Goal: Transaction & Acquisition: Purchase product/service

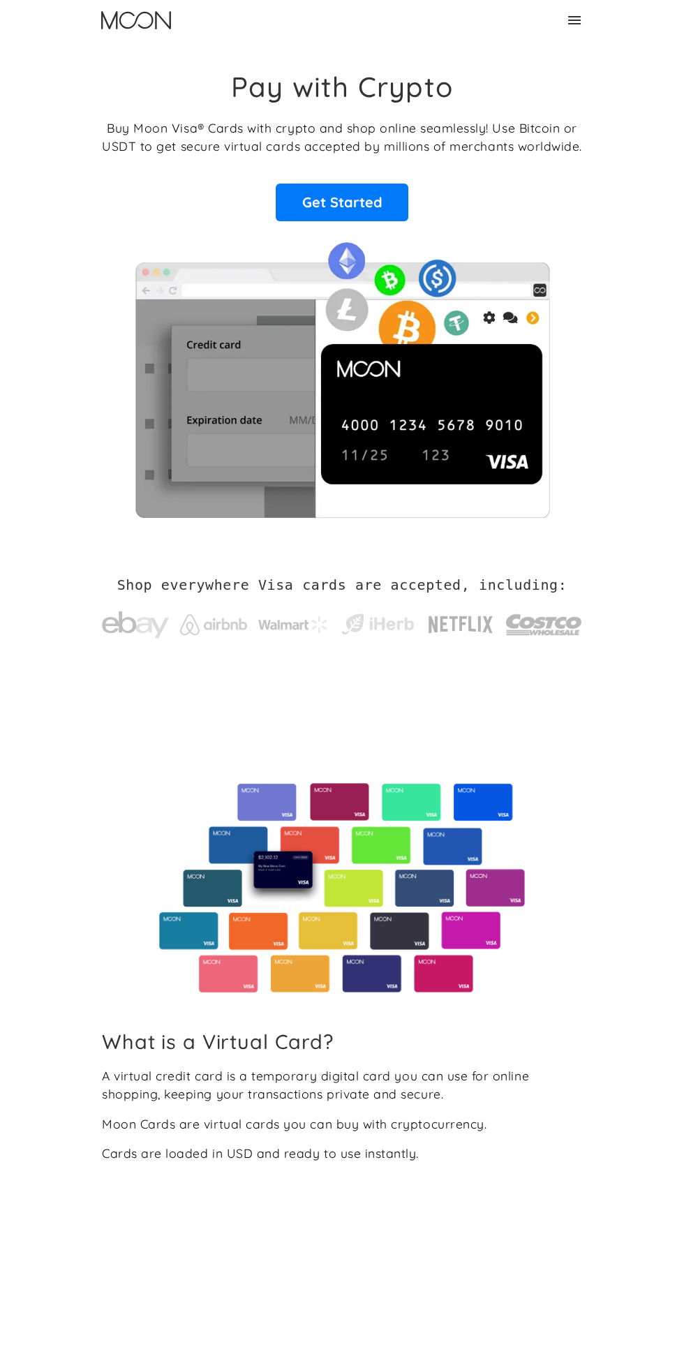
click at [565, 32] on div "Home FAQ Careers For Business About Us Log In Sign Up Home FAQ For Business Car…" at bounding box center [342, 20] width 503 height 40
click at [580, 24] on icon at bounding box center [574, 20] width 17 height 17
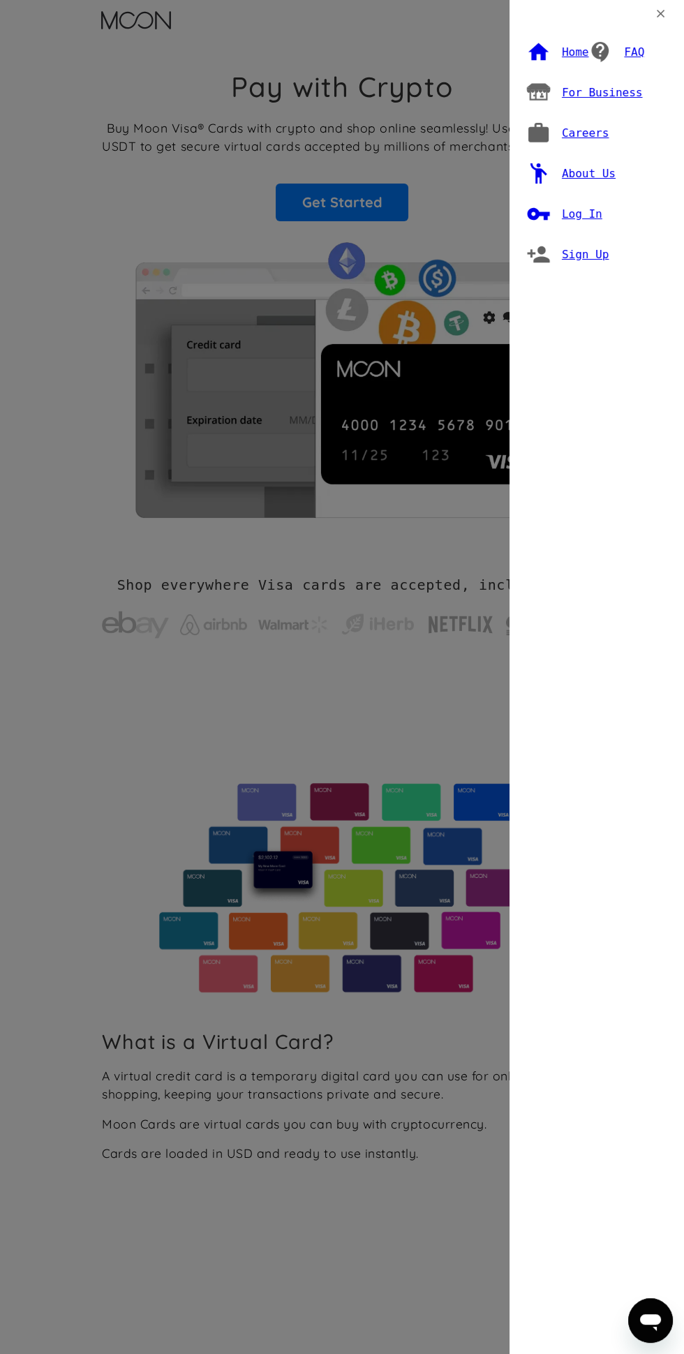
click at [595, 215] on div "Log In" at bounding box center [582, 214] width 40 height 14
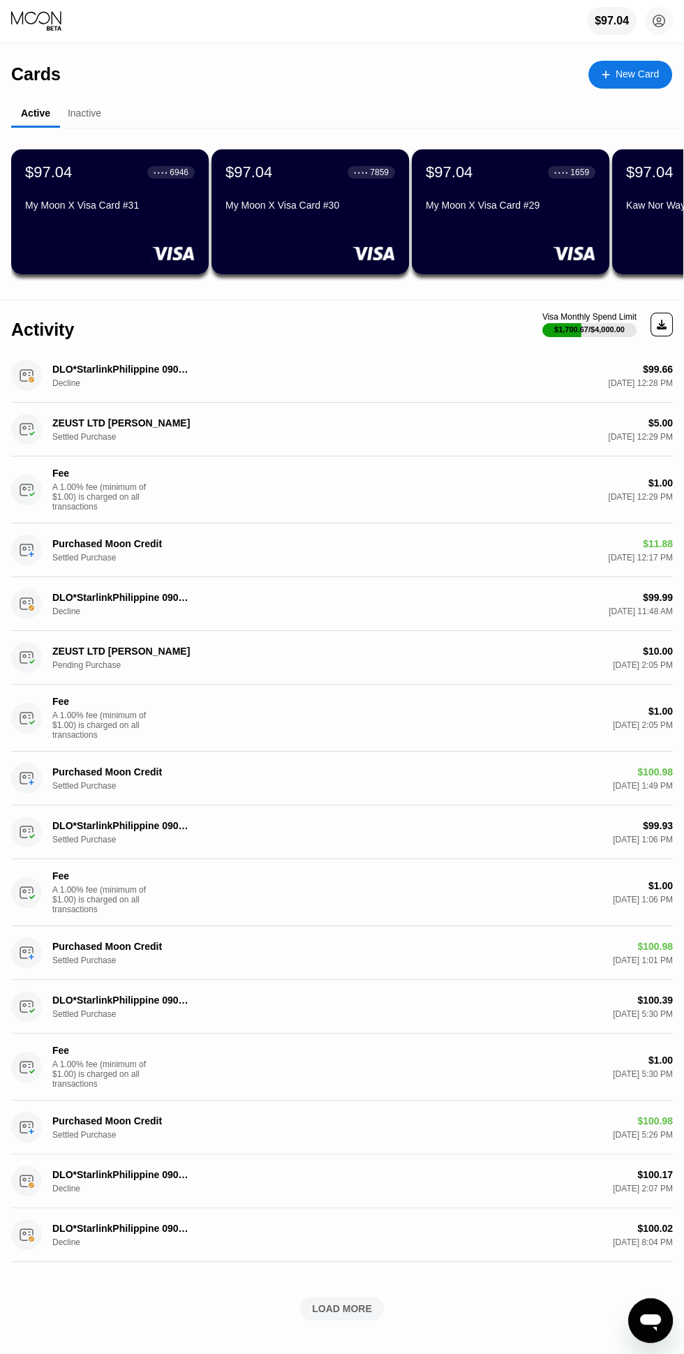
click at [658, 29] on circle at bounding box center [659, 21] width 28 height 28
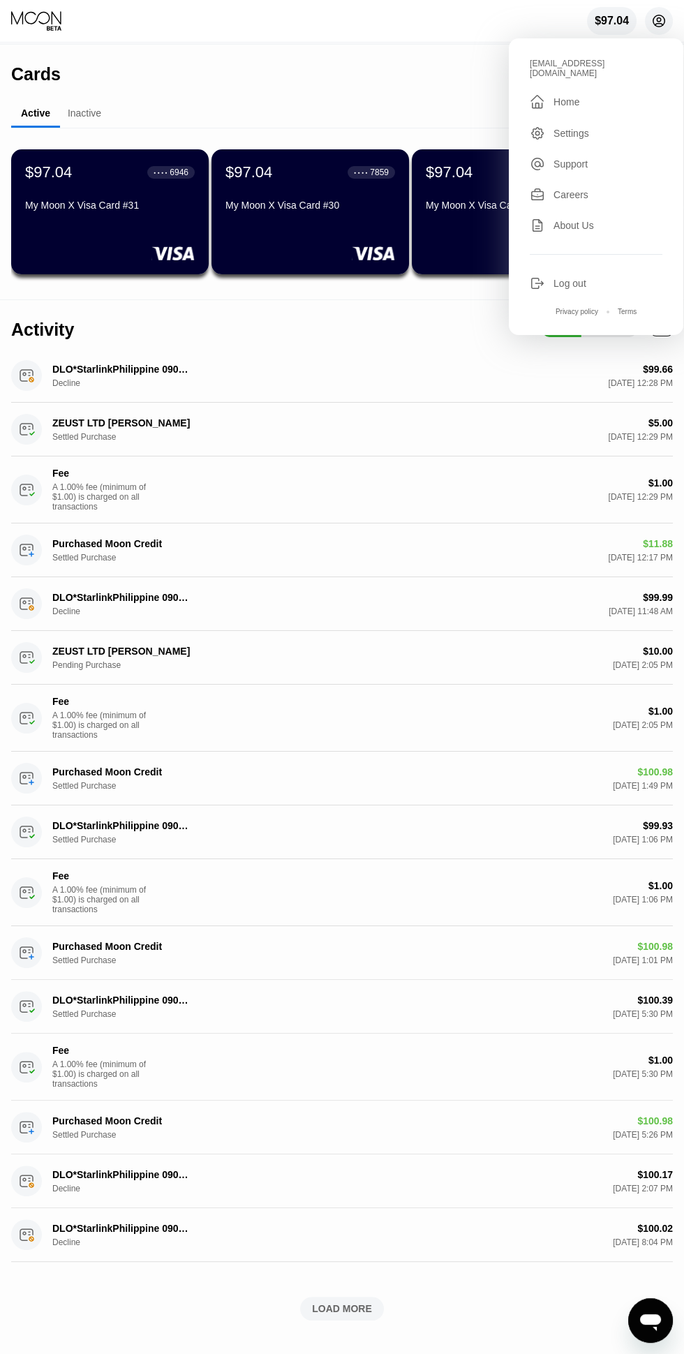
click at [595, 94] on div " Home" at bounding box center [596, 102] width 133 height 17
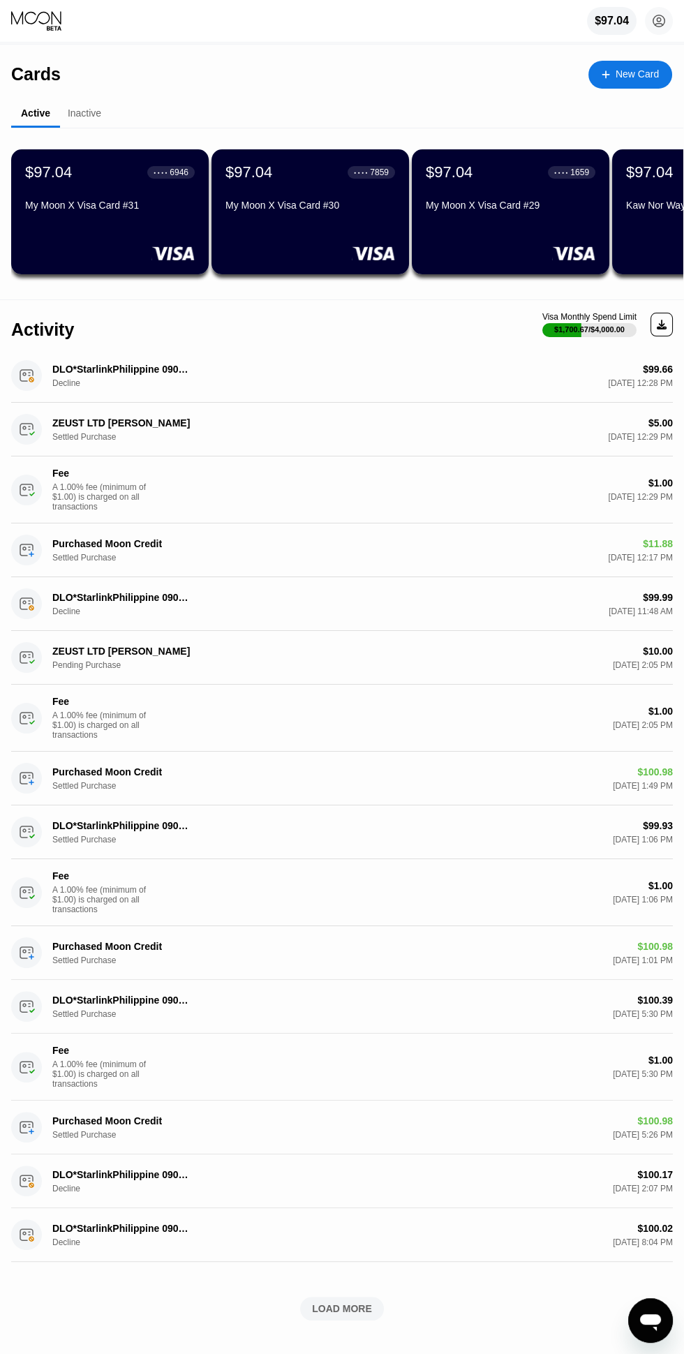
click at [671, 35] on icon at bounding box center [659, 21] width 28 height 28
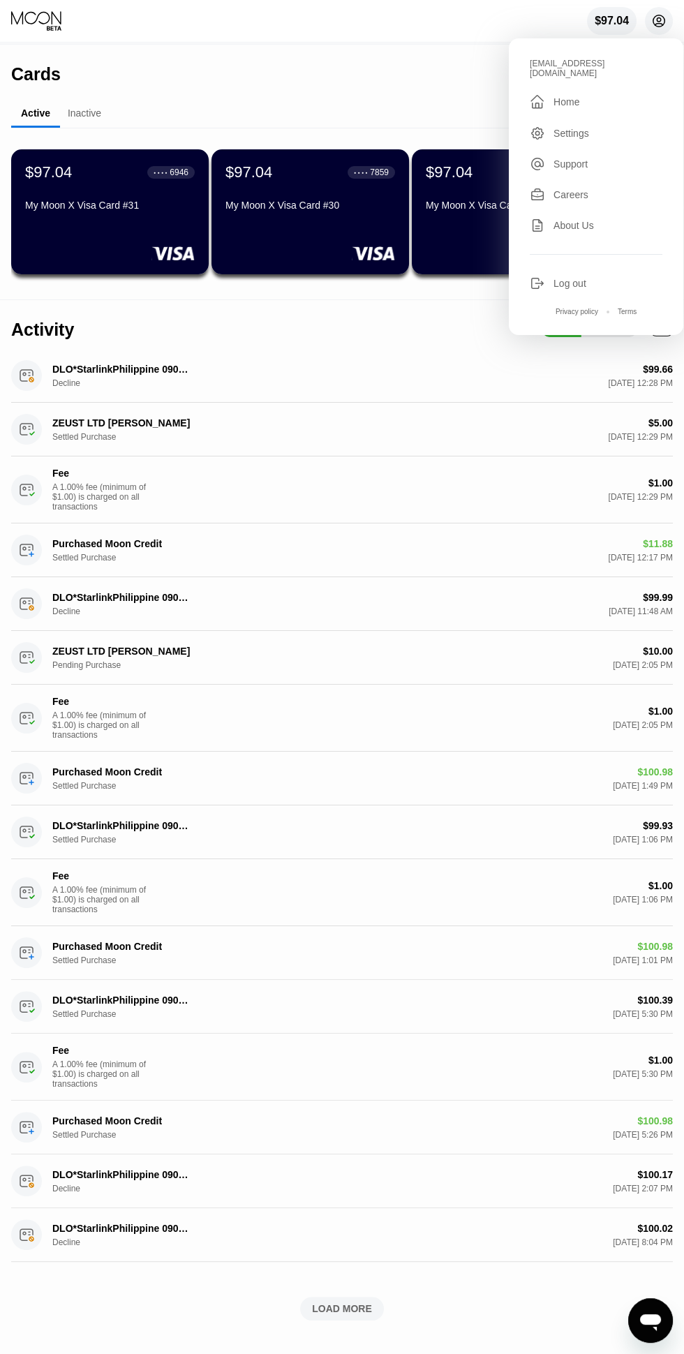
click at [591, 94] on div " Home" at bounding box center [596, 102] width 133 height 17
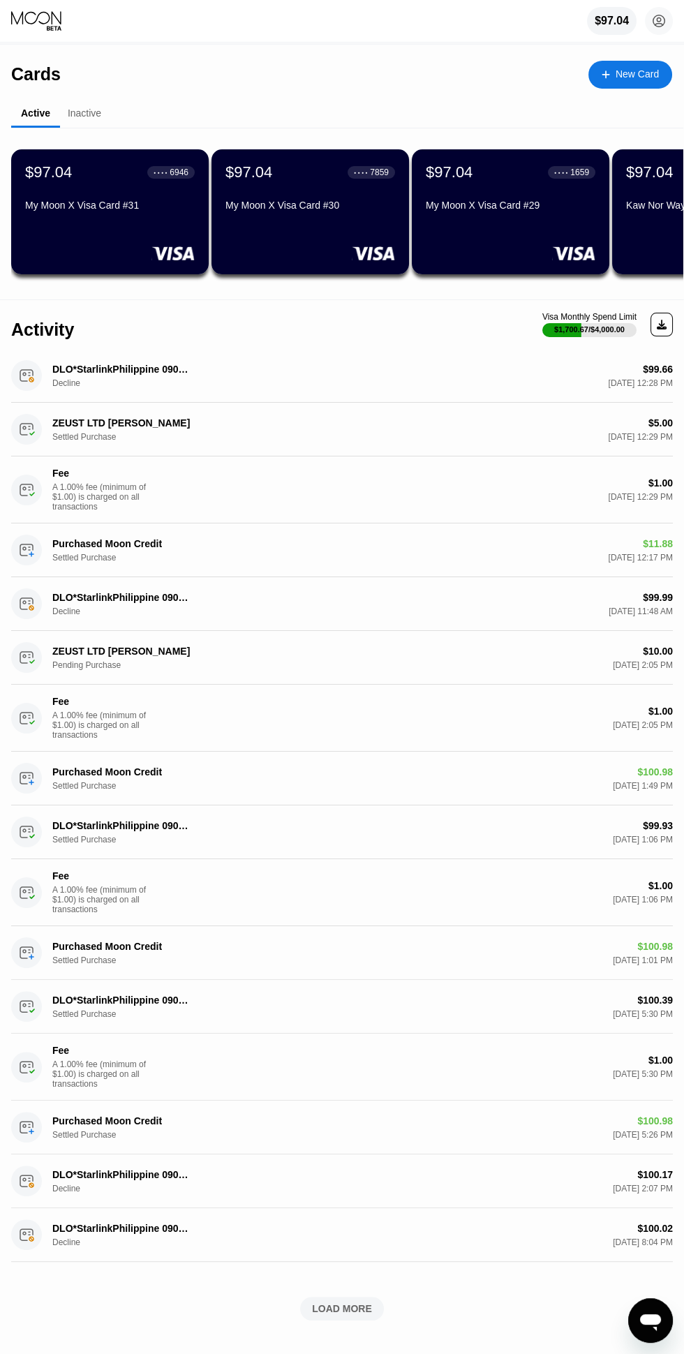
click at [614, 17] on div "$97.04" at bounding box center [612, 21] width 34 height 13
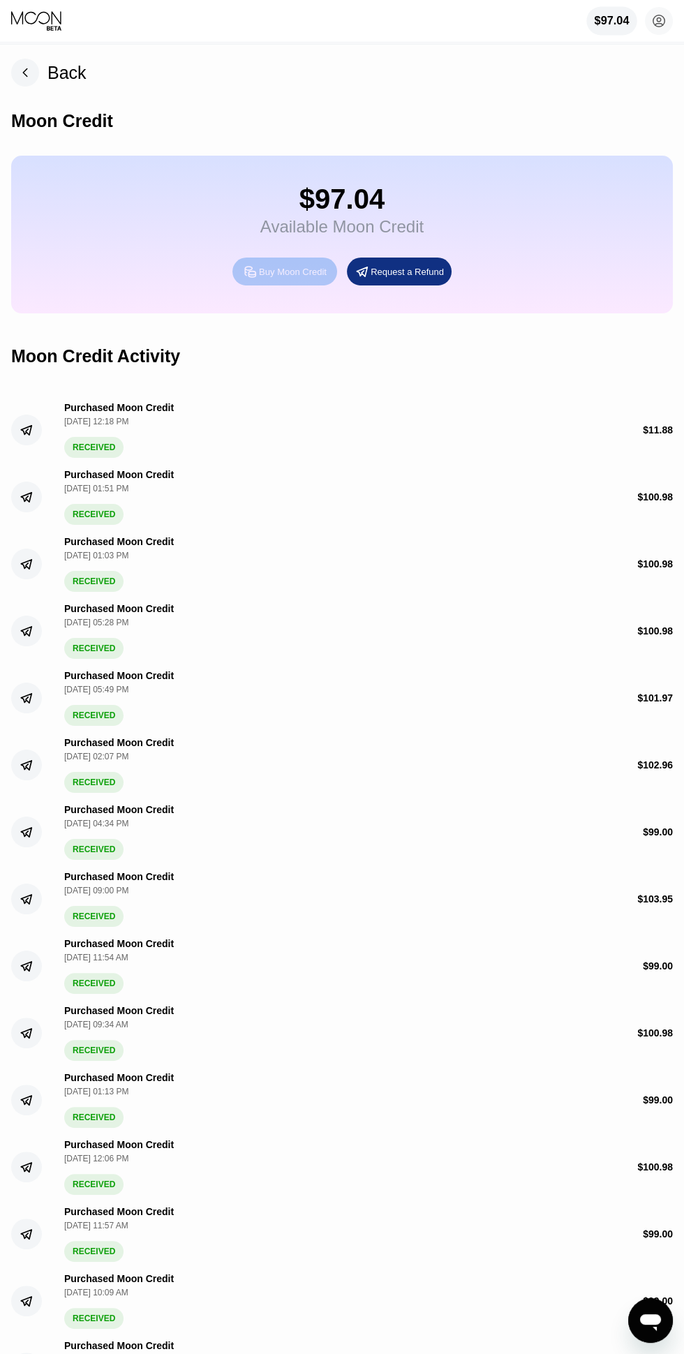
click at [297, 278] on div "Buy Moon Credit" at bounding box center [293, 272] width 68 height 12
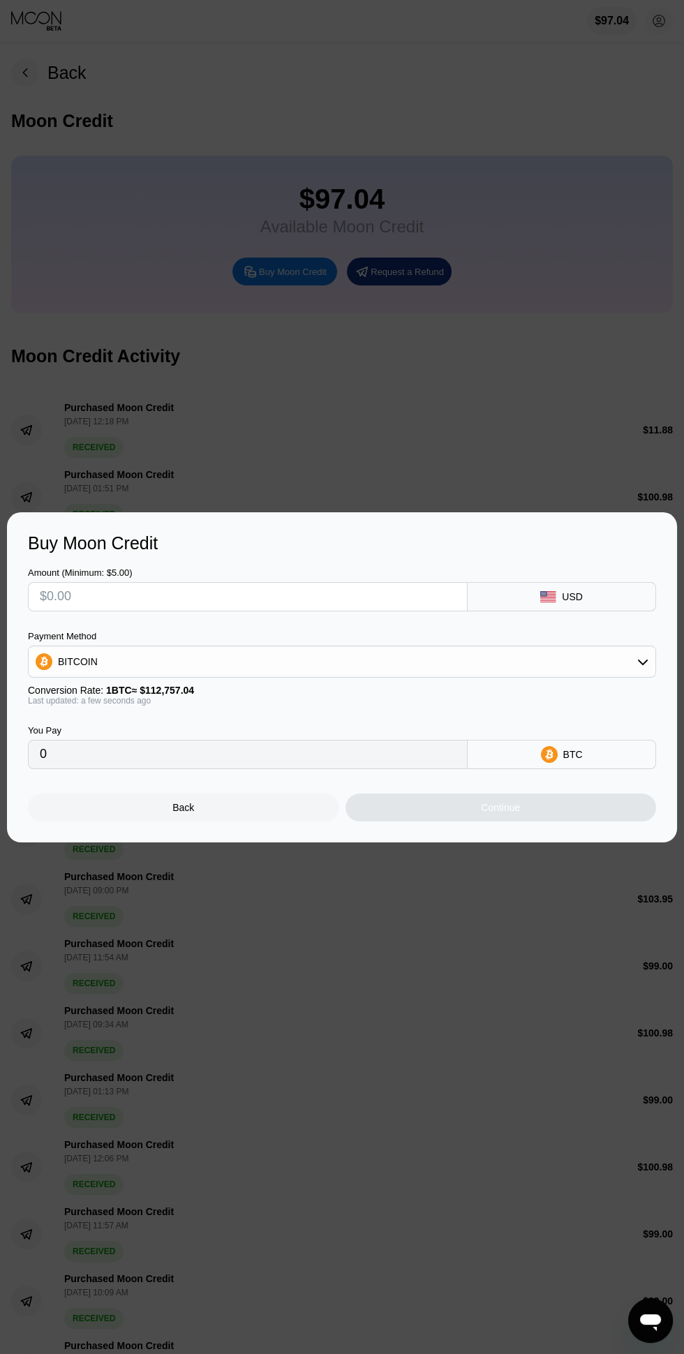
click at [290, 595] on input "text" at bounding box center [248, 597] width 416 height 28
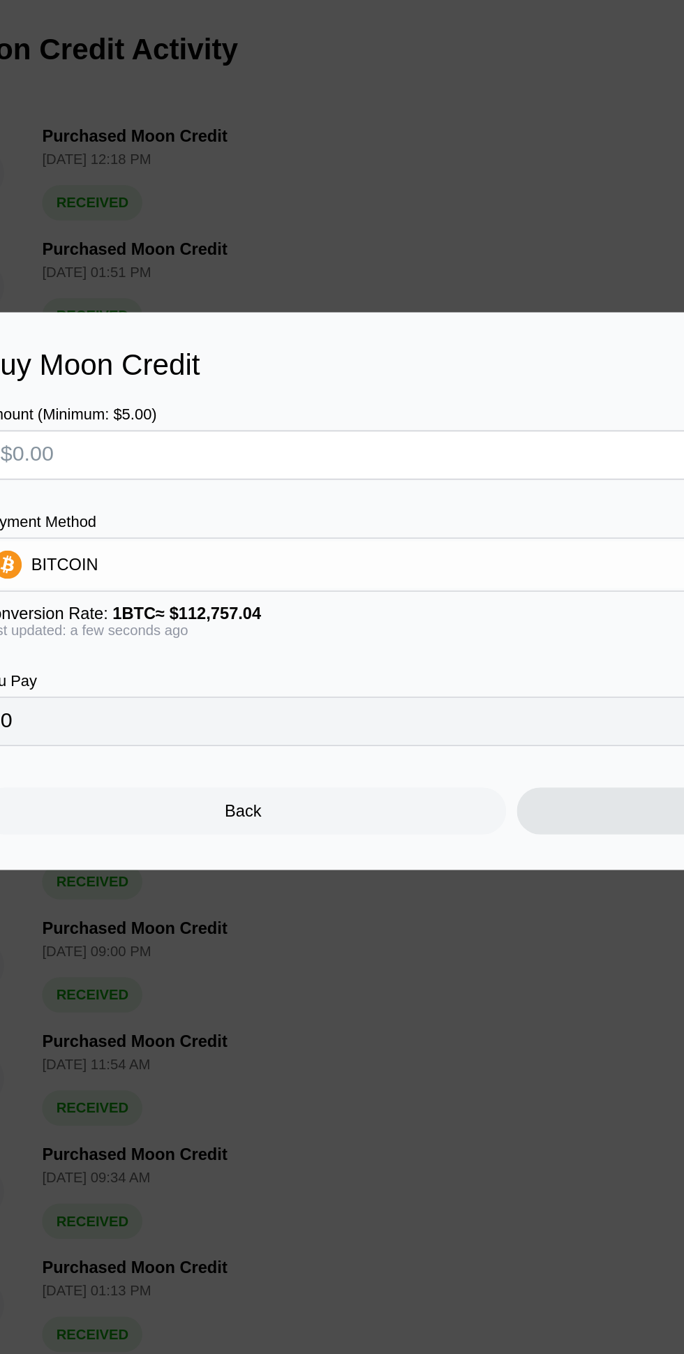
click at [190, 590] on input "text" at bounding box center [248, 597] width 416 height 28
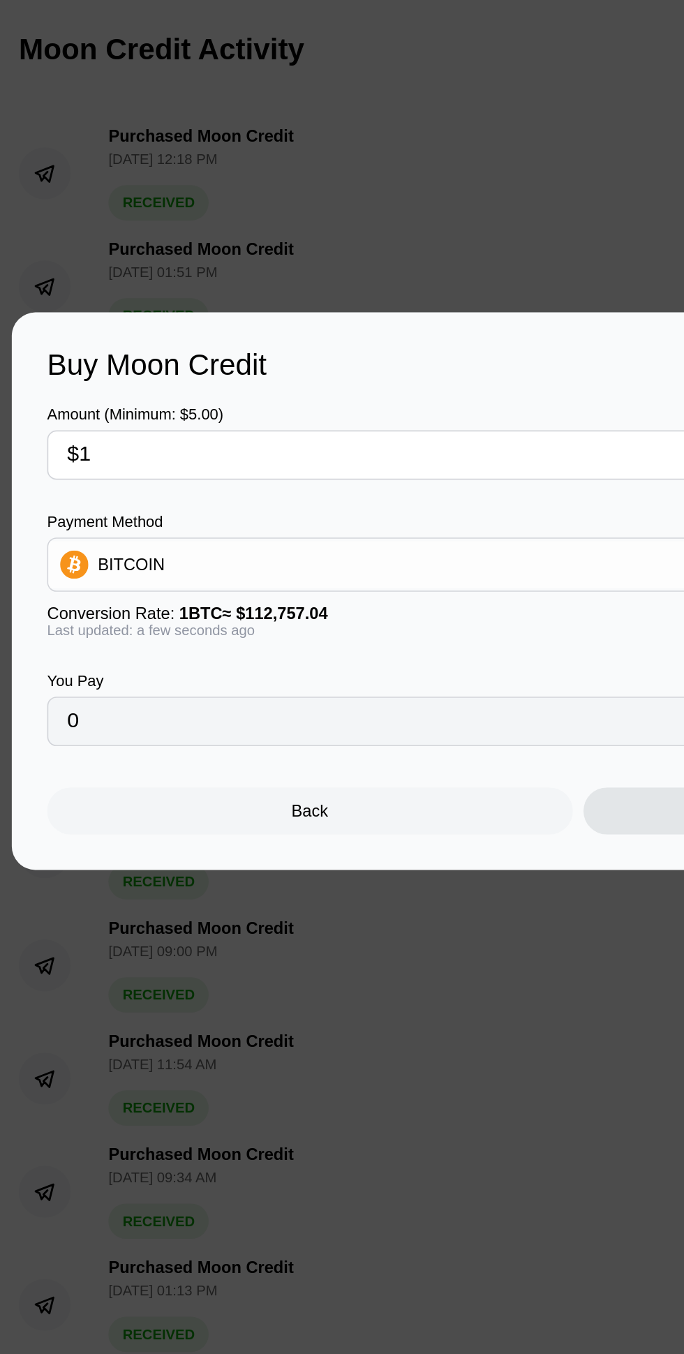
type input "$10"
type input "0.00008869"
type input "$10"
click at [307, 656] on div "BITCOIN" at bounding box center [342, 662] width 627 height 28
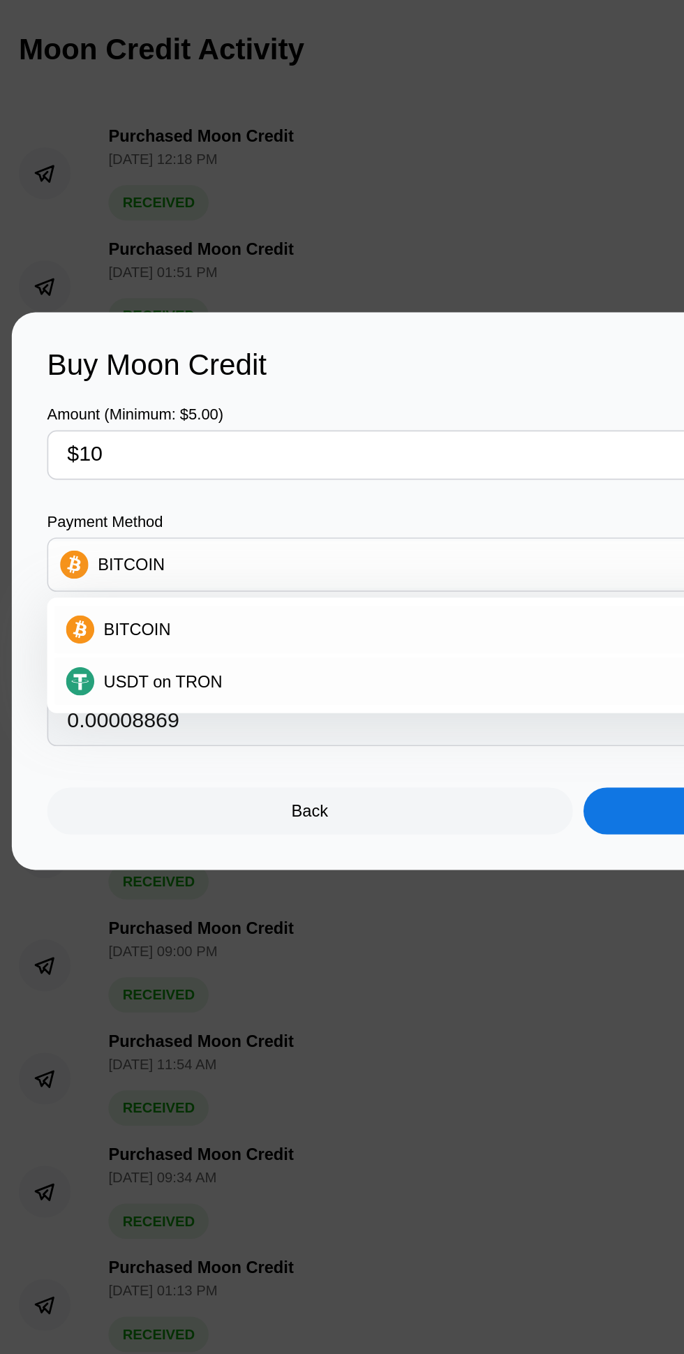
click at [244, 733] on div "USDT on TRON" at bounding box center [350, 730] width 589 height 11
type input "10.10"
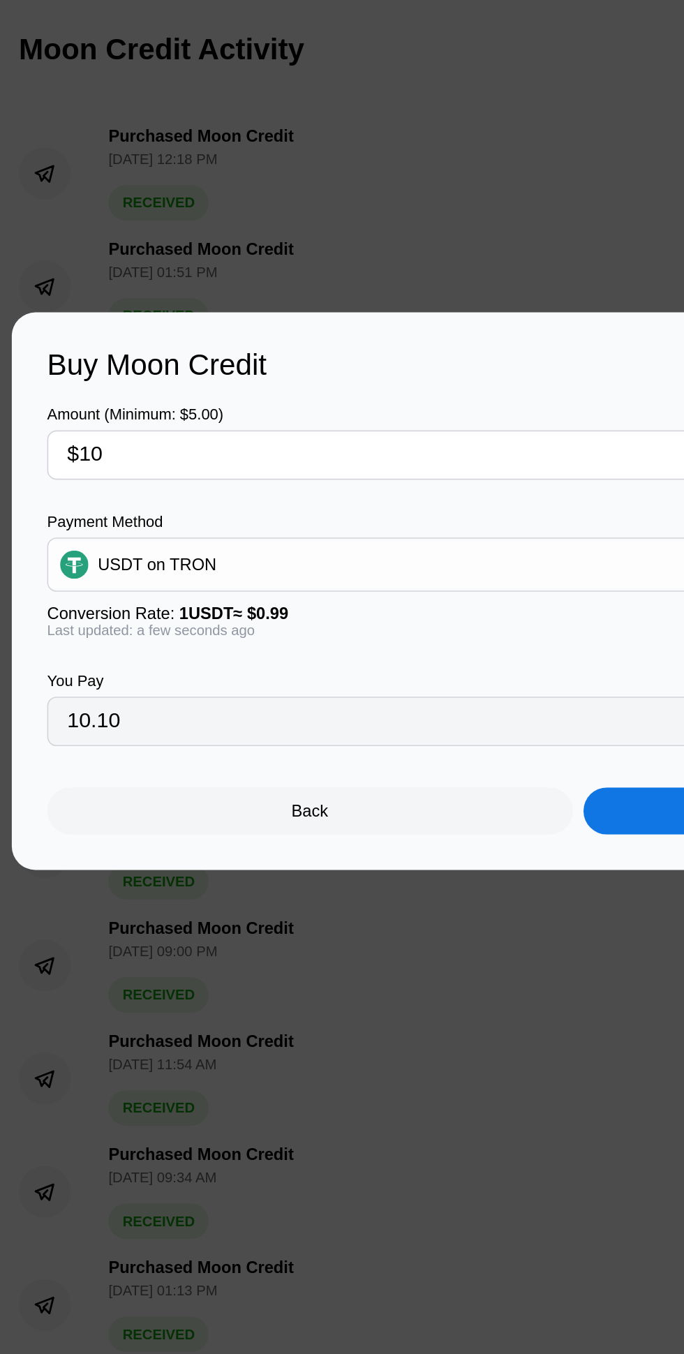
click at [218, 594] on input "$10" at bounding box center [248, 597] width 416 height 28
type input "$1"
type input "0.00"
type input "$9"
type input "9.09"
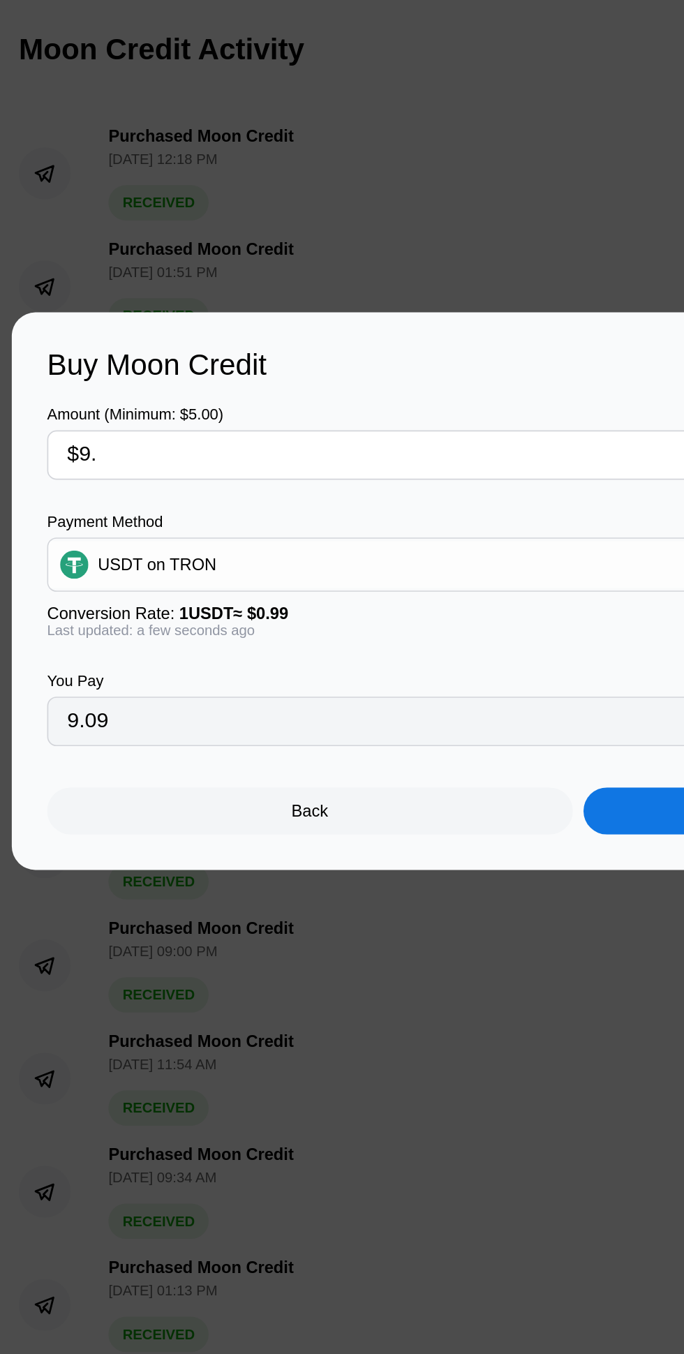
type input "$9.9"
type input "10.00"
click at [376, 810] on div "Continue" at bounding box center [501, 808] width 311 height 28
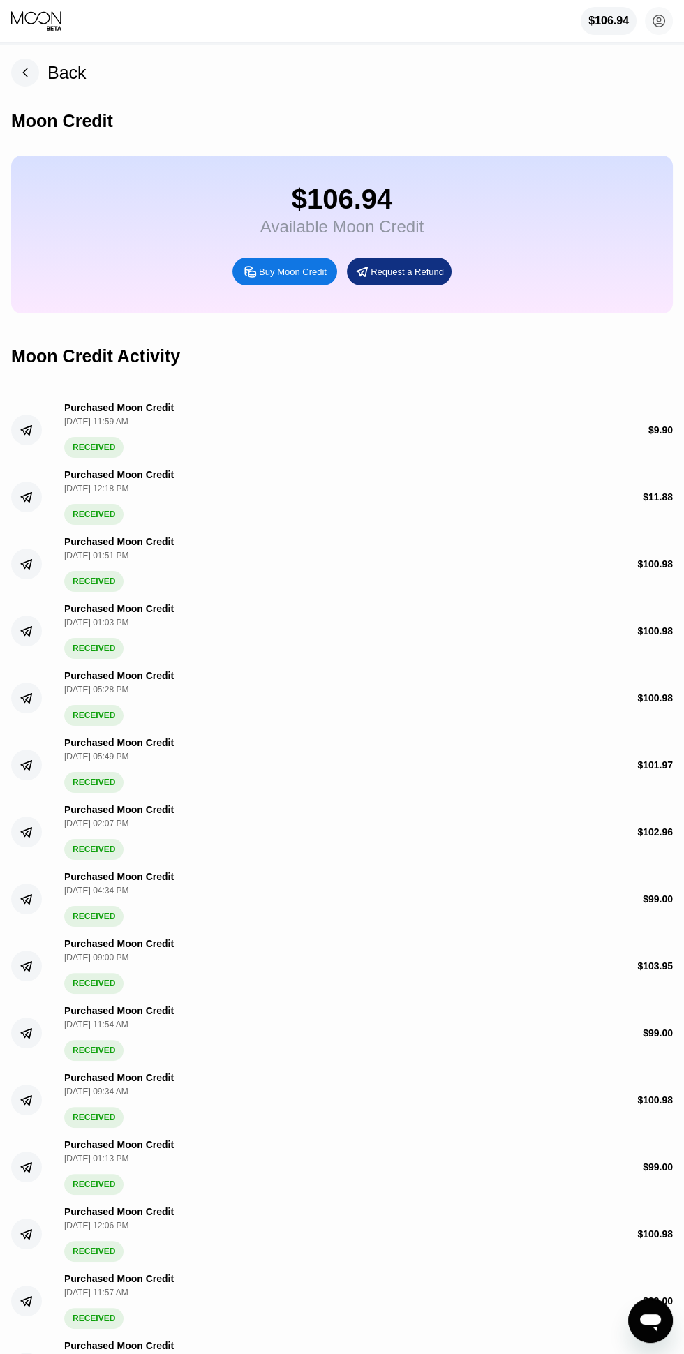
click at [674, 14] on div "$106.94 badwae458@gmail.com  Home Settings Support Careers About Us Log out Pr…" at bounding box center [342, 21] width 684 height 42
click at [659, 22] on circle at bounding box center [659, 21] width 28 height 28
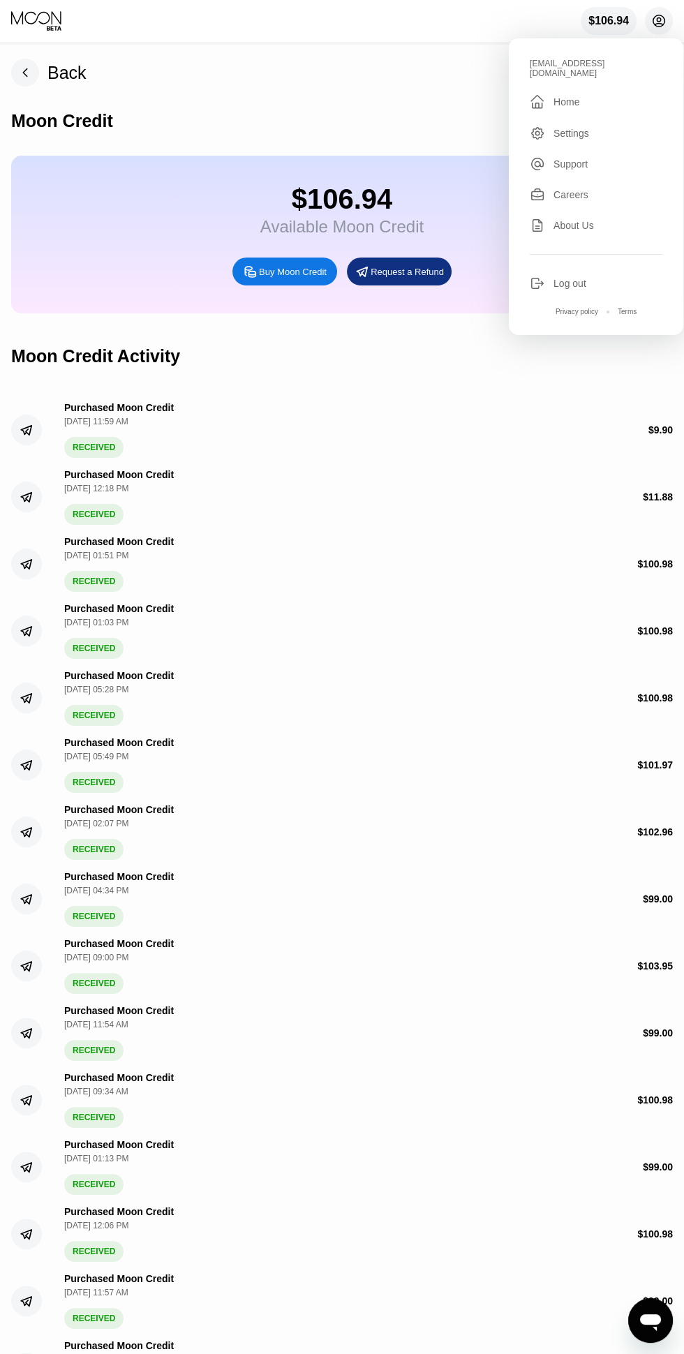
click at [614, 97] on div " Home" at bounding box center [596, 102] width 133 height 17
